Goal: Information Seeking & Learning: Learn about a topic

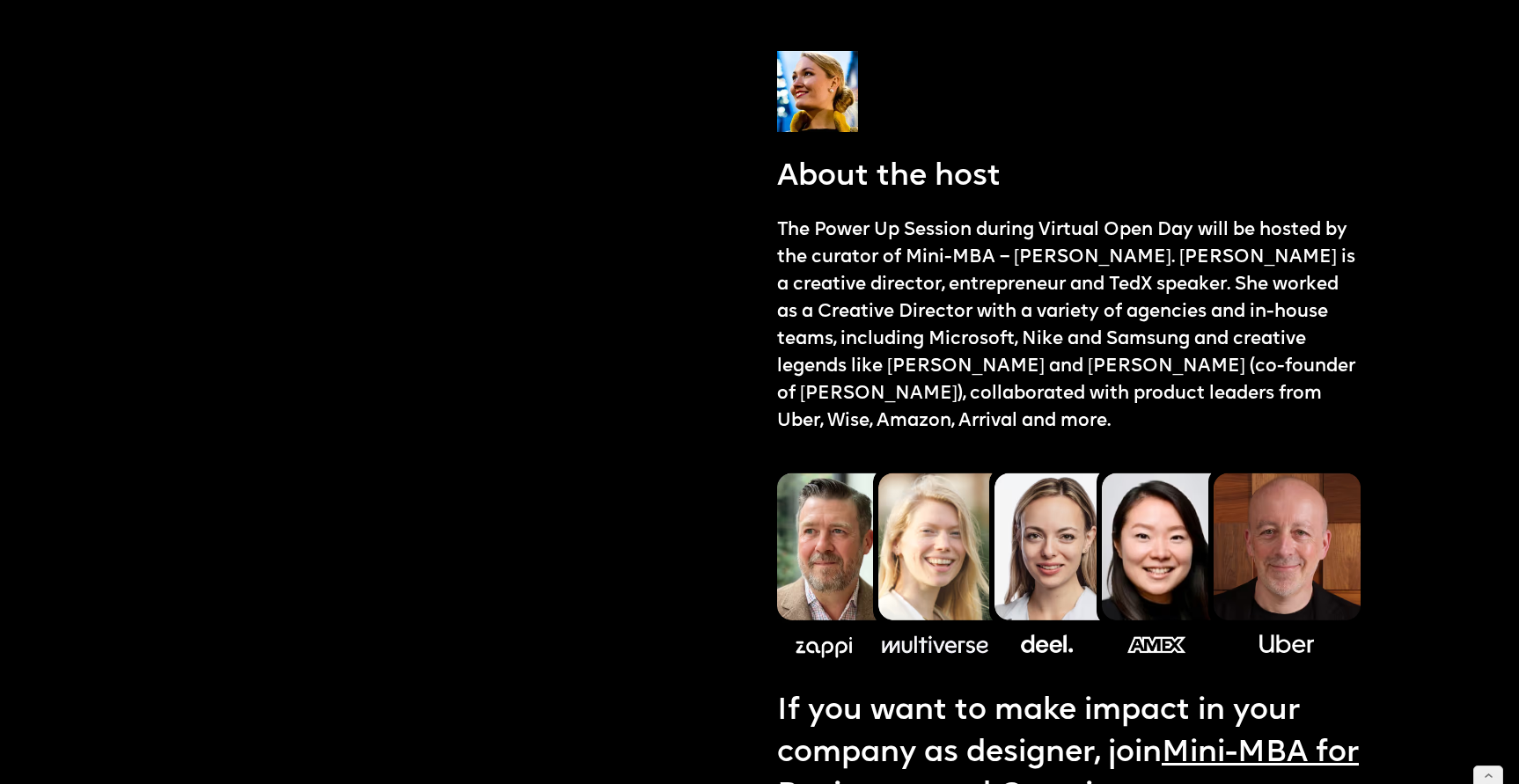
scroll to position [2014, 0]
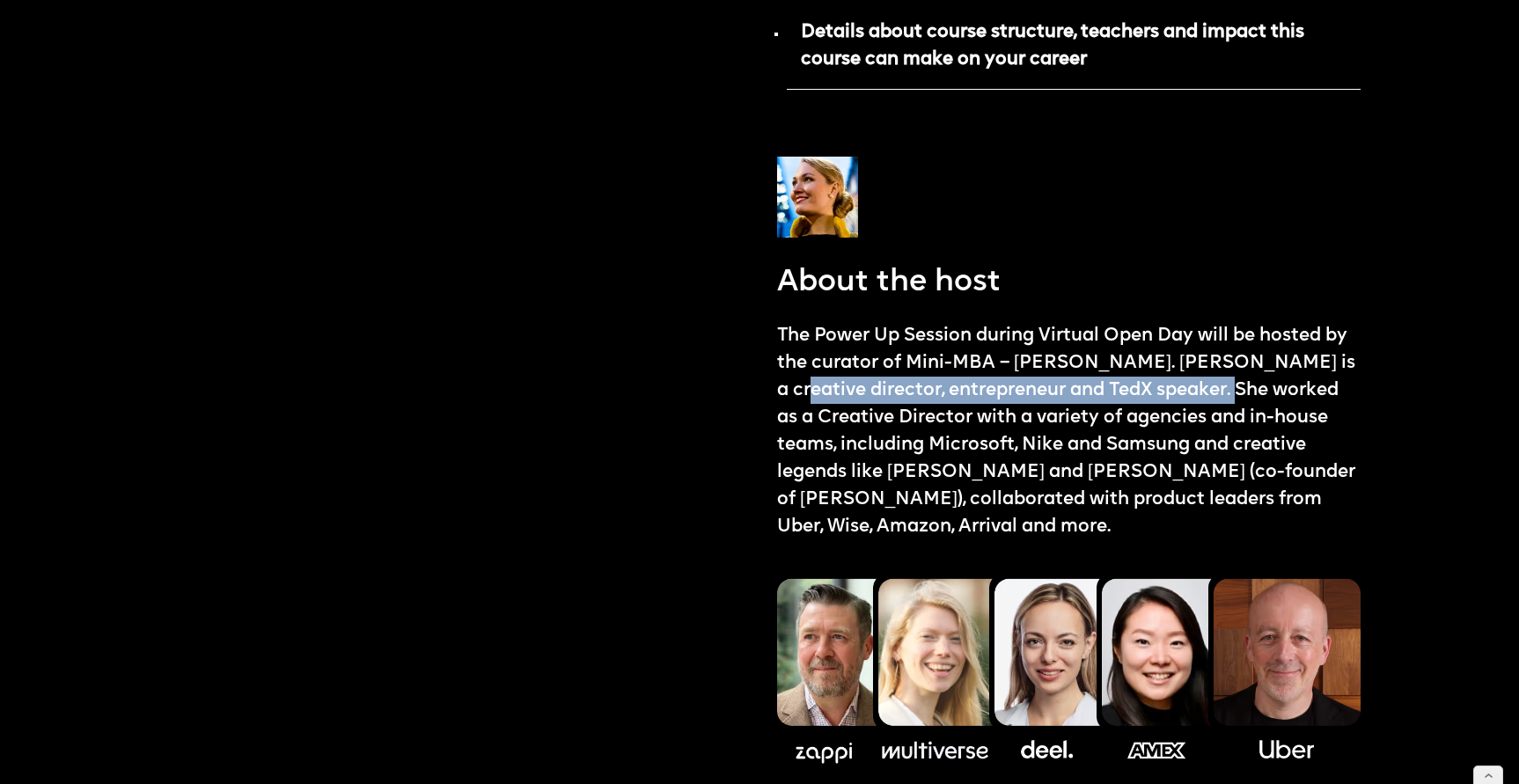
drag, startPoint x: 779, startPoint y: 367, endPoint x: 1218, endPoint y: 364, distance: 439.0
click at [1217, 364] on p "The Power Up Session during Virtual Open Day will be hosted by the curator of M…" at bounding box center [1069, 431] width 584 height 219
copy p "creative director, entrepreneur and TedX speaker"
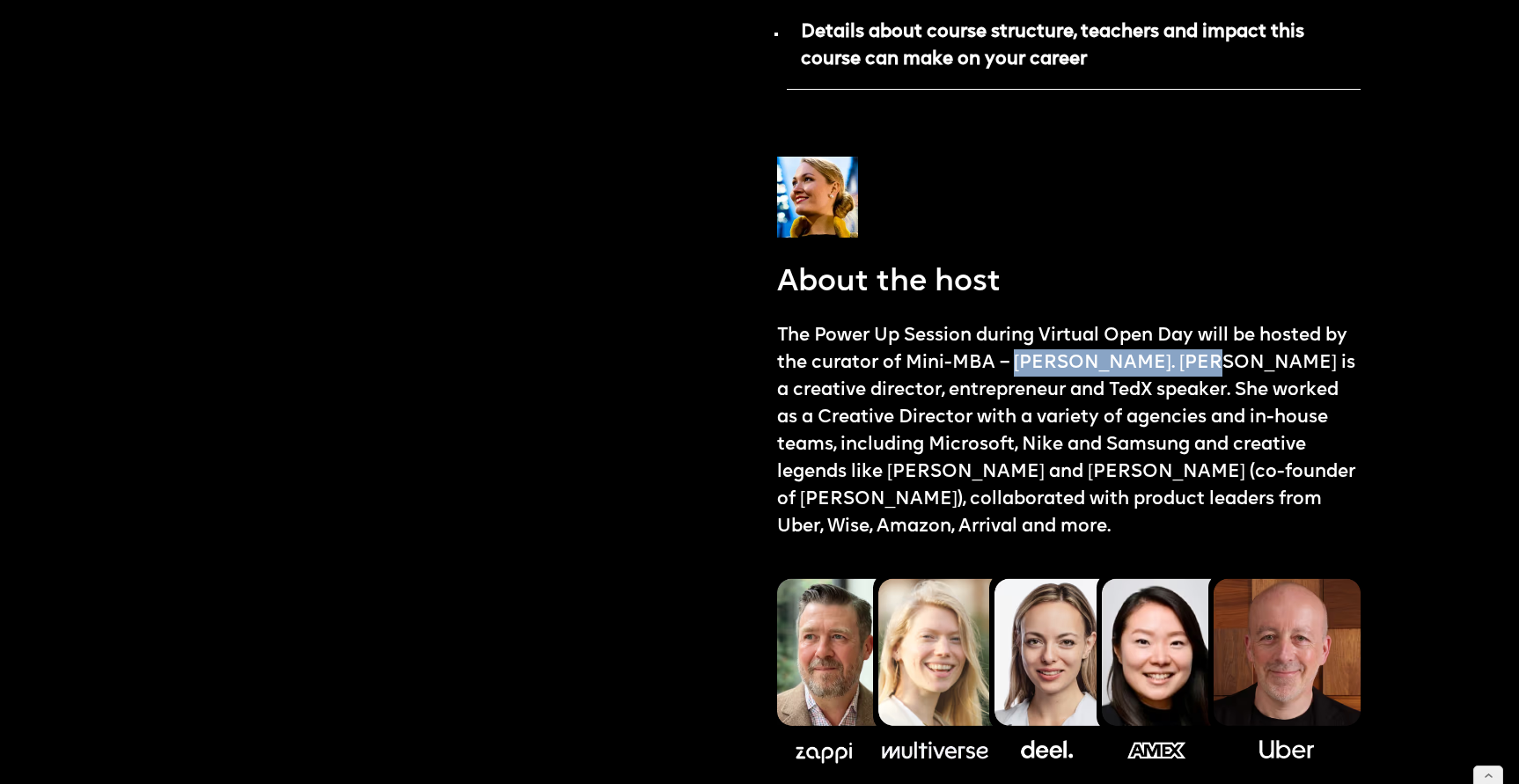
drag, startPoint x: 1016, startPoint y: 338, endPoint x: 1202, endPoint y: 328, distance: 186.3
click at [1202, 328] on p "The Power Up Session during Virtual Open Day will be hosted by the curator of M…" at bounding box center [1069, 431] width 584 height 219
copy p "[PERSON_NAME]"
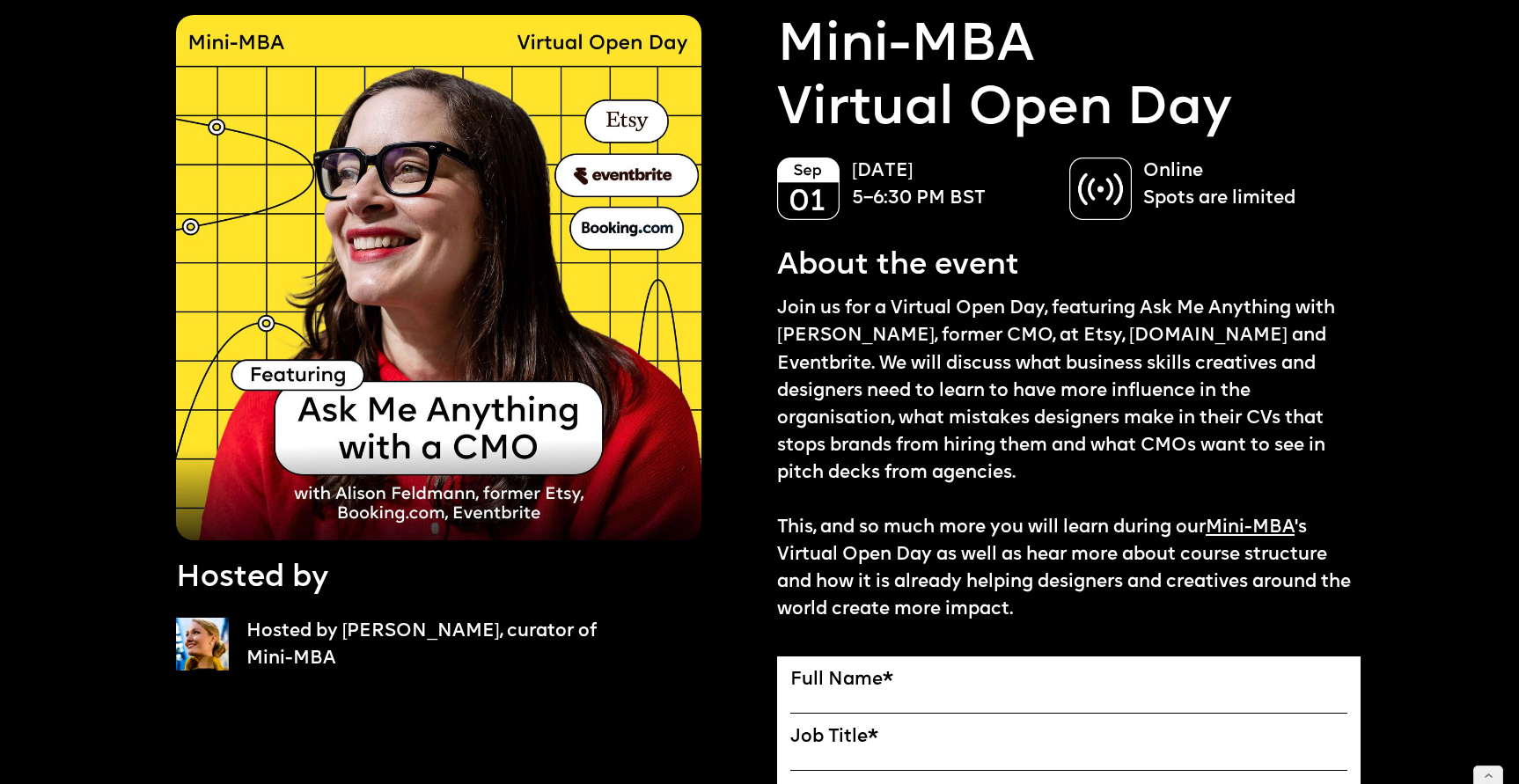
scroll to position [96, 0]
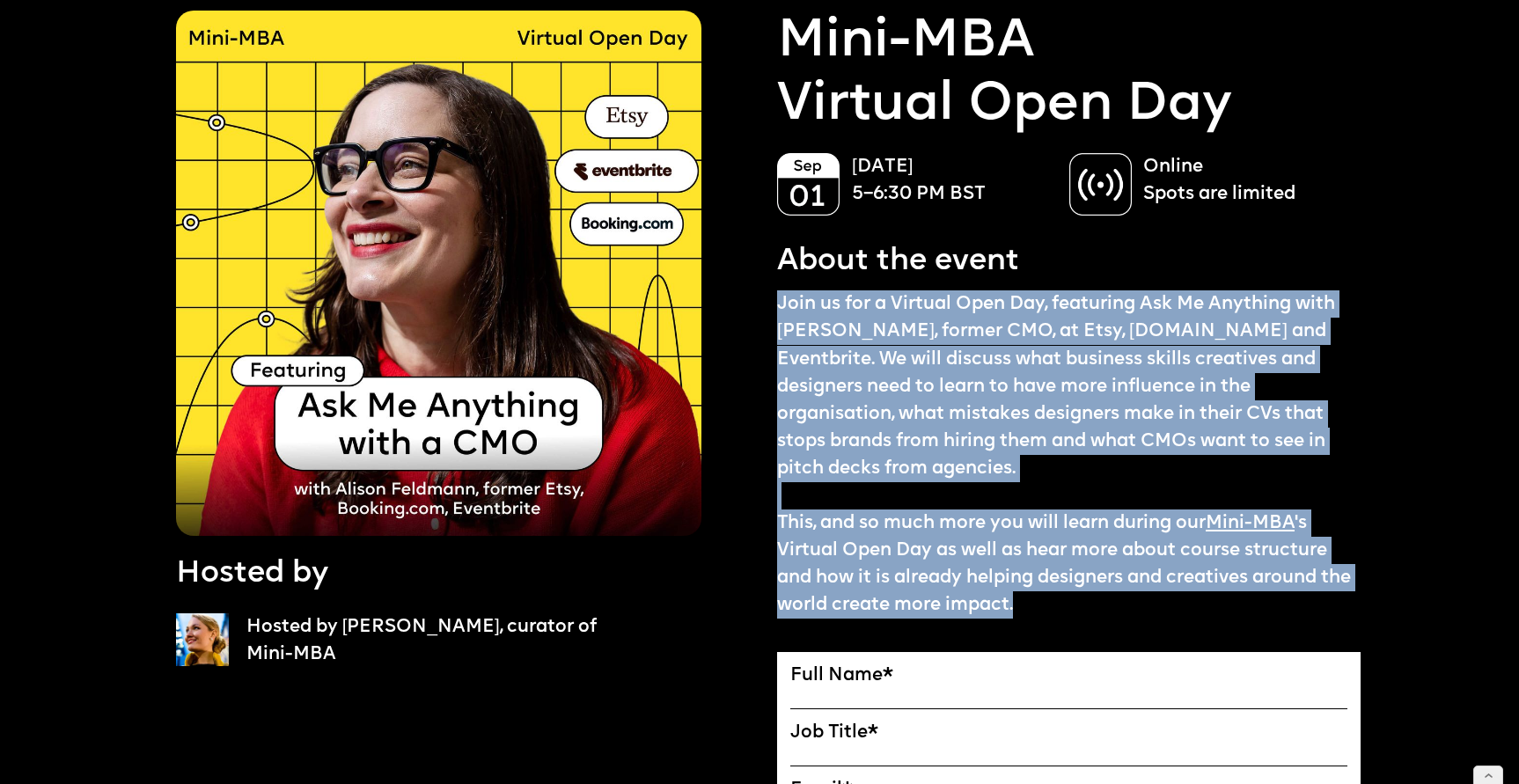
drag, startPoint x: 778, startPoint y: 302, endPoint x: 1074, endPoint y: 599, distance: 419.3
click at [1073, 599] on p "Join us for a Virtual Open Day, featuring Ask Me Anything with [PERSON_NAME], f…" at bounding box center [1069, 454] width 584 height 328
copy p "Join us for a Virtual Open Day, featuring Ask Me Anything with [PERSON_NAME], f…"
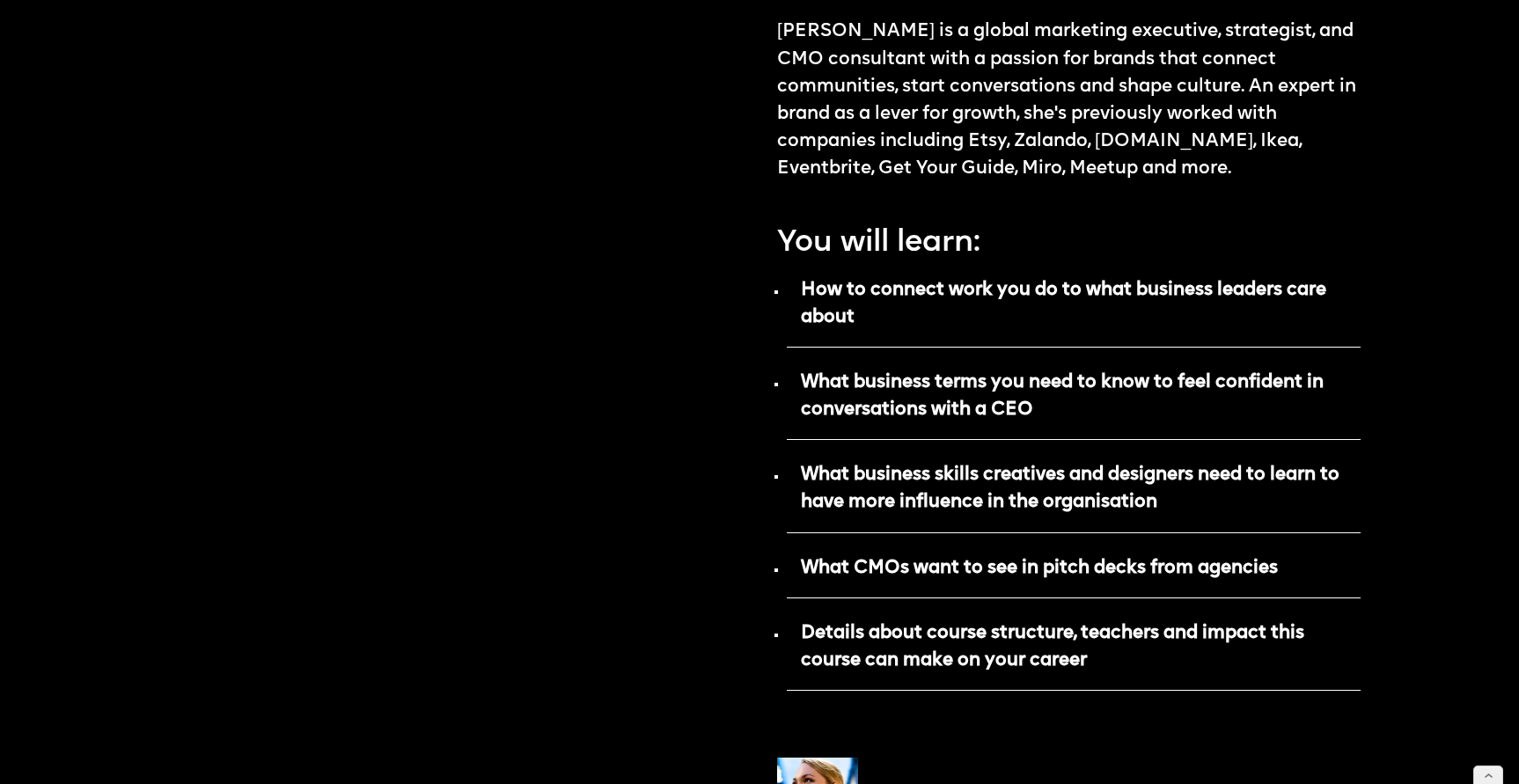
scroll to position [1426, 0]
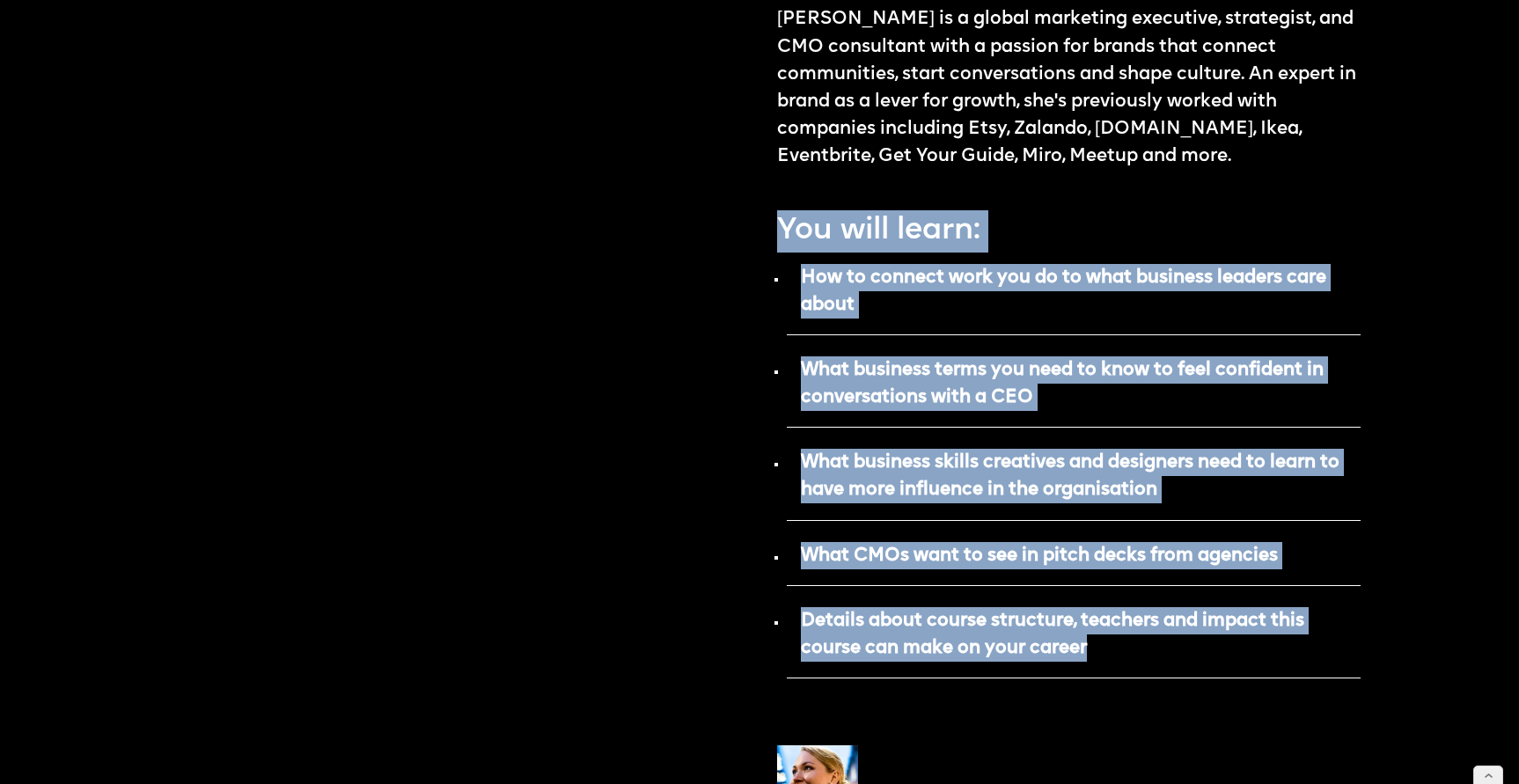
drag, startPoint x: 781, startPoint y: 203, endPoint x: 1094, endPoint y: 621, distance: 522.2
click at [1094, 621] on div "Mini-MBA Virtual Open Day [DATE] 5–6:30 PM BST Online Spots are limited About t…" at bounding box center [1069, 168] width 584 height 2973
copy div "You will learn: How to connect work you do to what business leaders care about …"
